Goal: Task Accomplishment & Management: Manage account settings

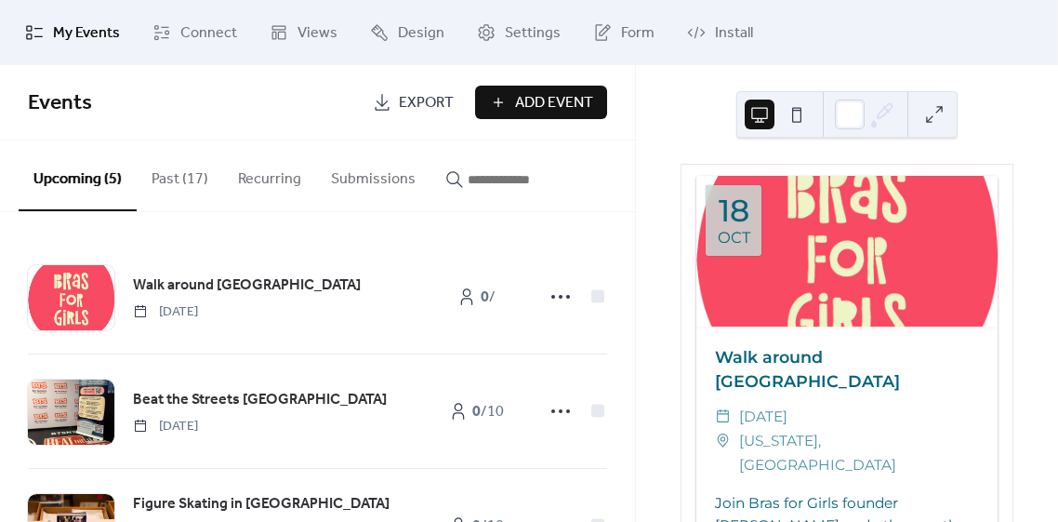
scroll to position [1786, 0]
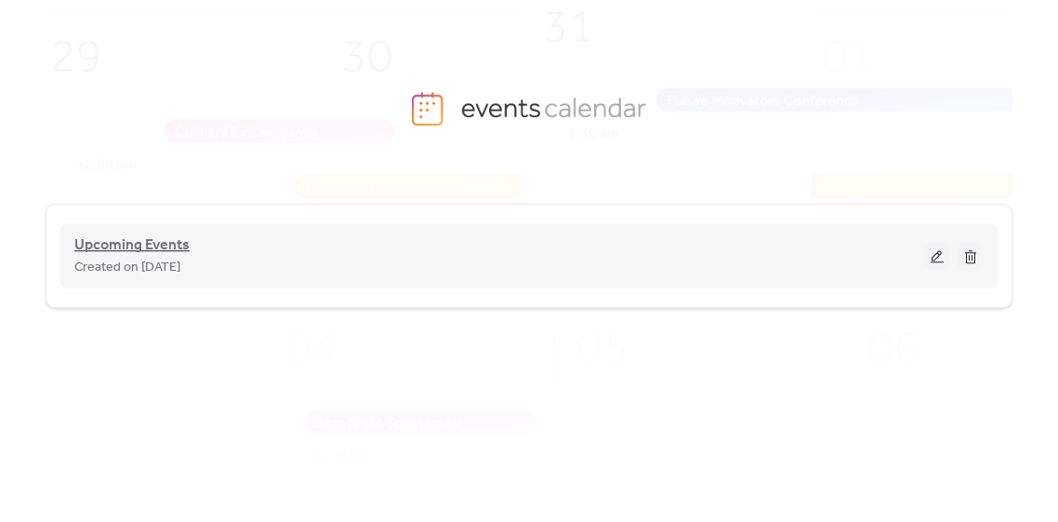
click at [108, 245] on span "Upcoming Events" at bounding box center [131, 245] width 115 height 22
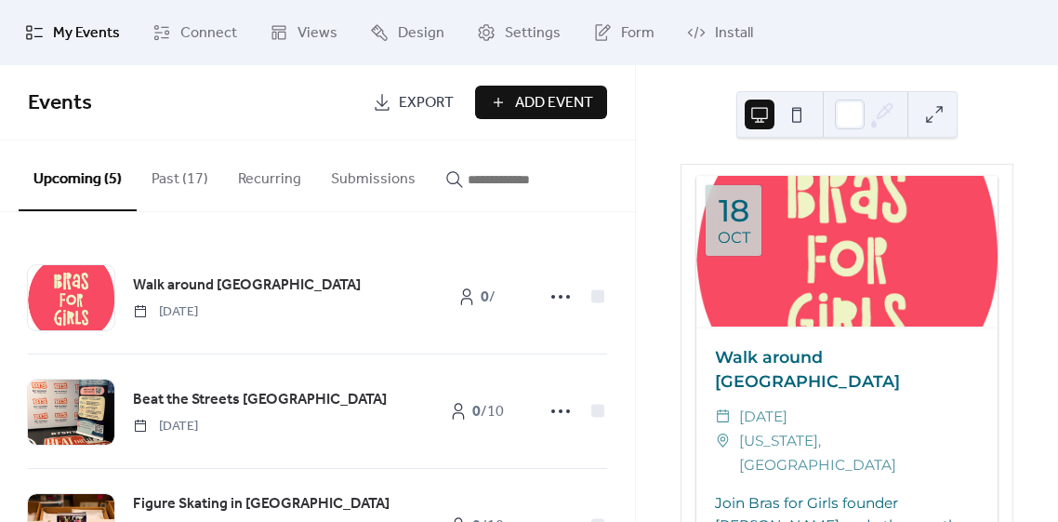
click at [191, 172] on button "Past (17)" at bounding box center [180, 174] width 86 height 69
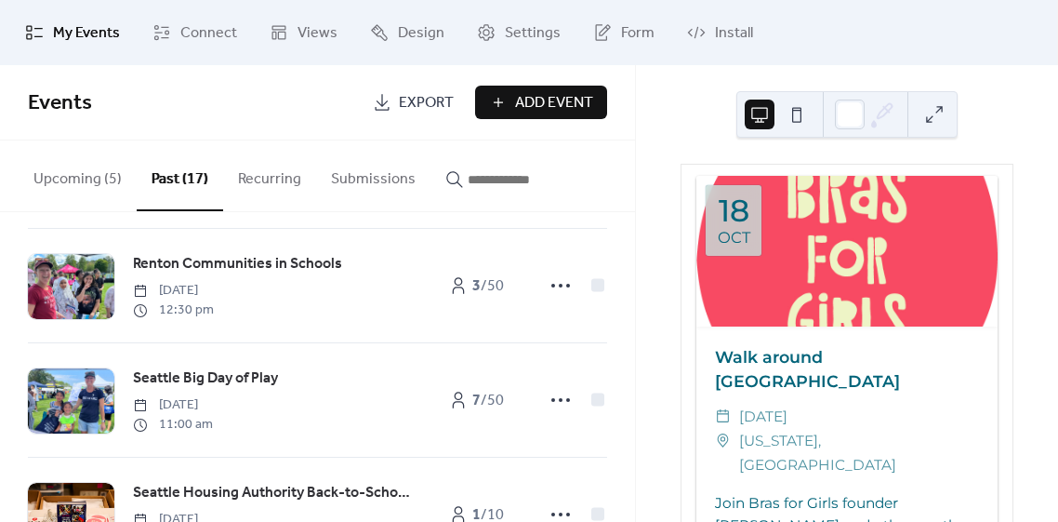
scroll to position [252, 0]
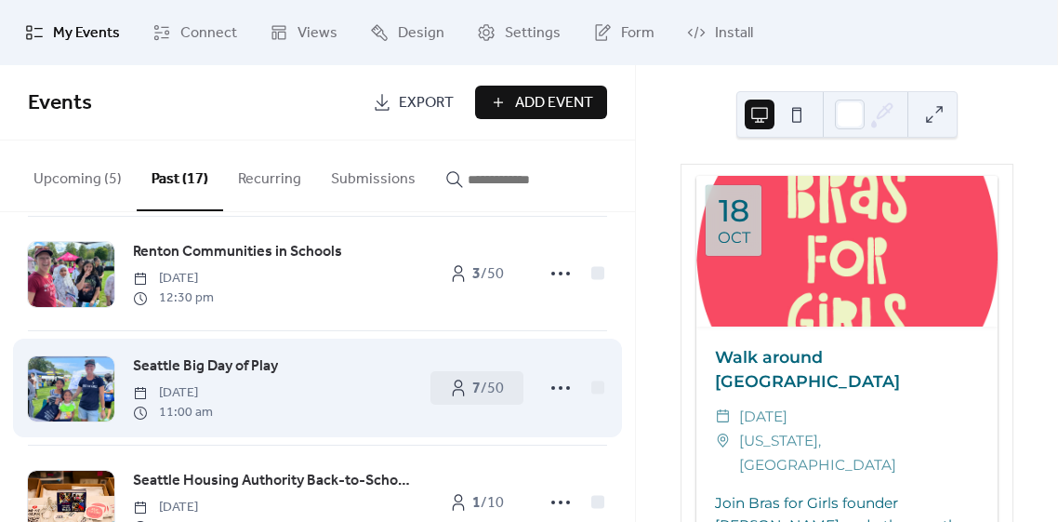
click at [206, 369] on span "Seattle Big Day of Play" at bounding box center [205, 366] width 145 height 22
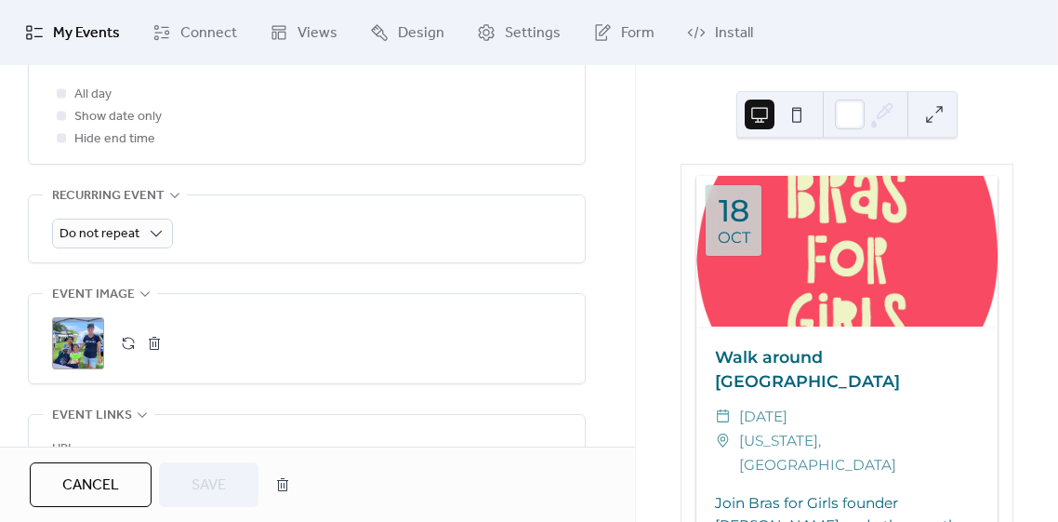
scroll to position [756, 0]
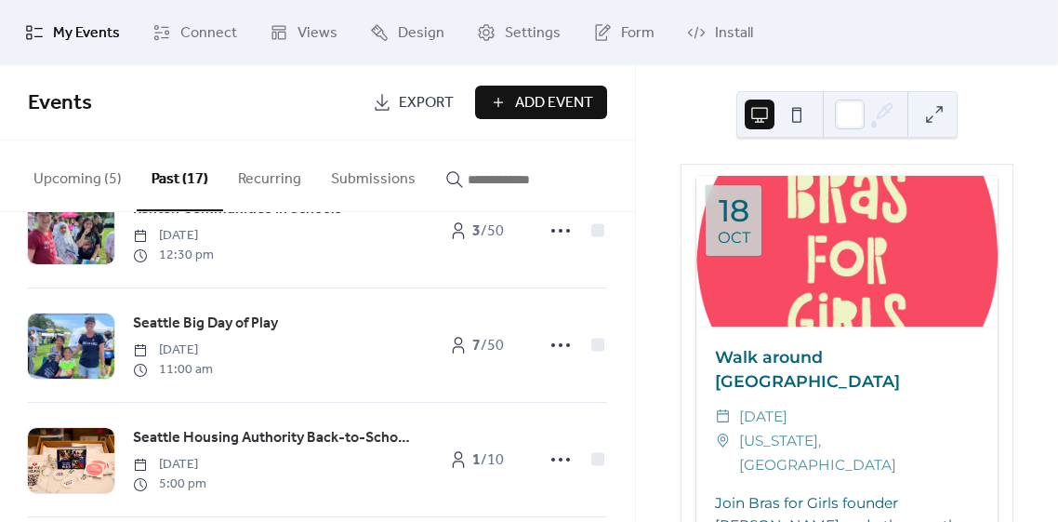
scroll to position [300, 0]
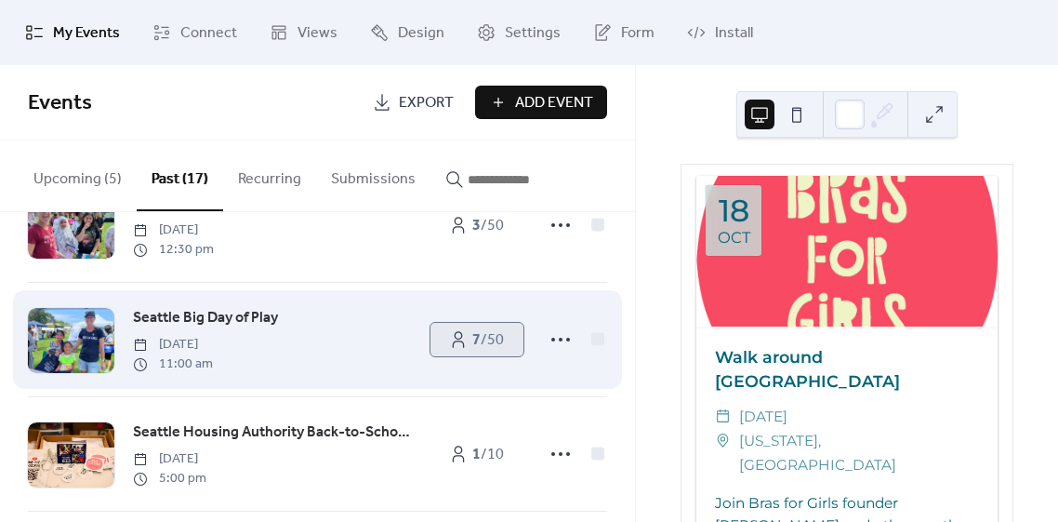
click at [459, 344] on icon at bounding box center [458, 339] width 19 height 19
